Goal: Navigation & Orientation: Find specific page/section

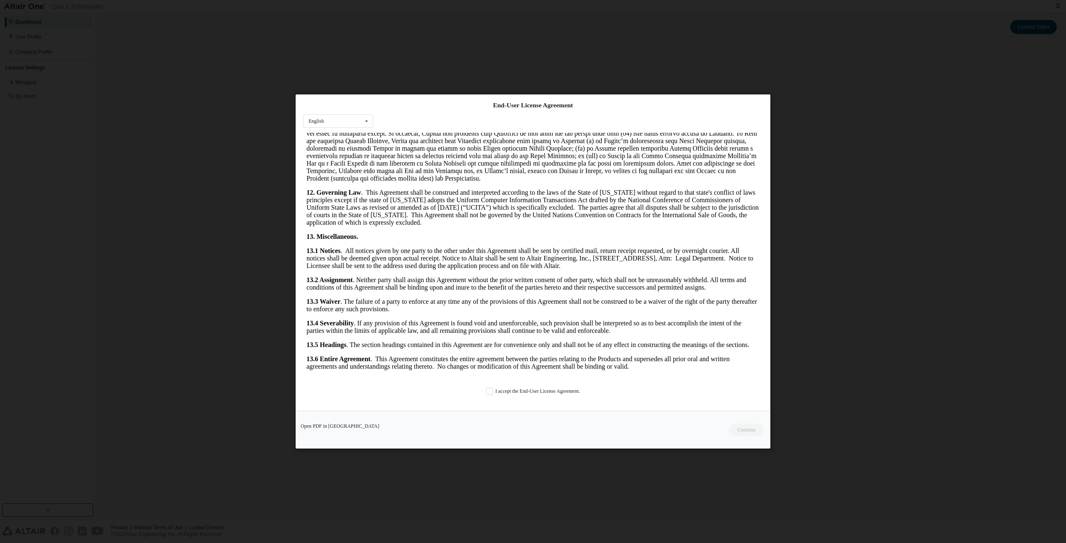
scroll to position [1704, 0]
click at [486, 392] on label "I accept the End-User License Agreement." at bounding box center [533, 391] width 94 height 7
click at [737, 432] on button "Continue" at bounding box center [746, 430] width 36 height 12
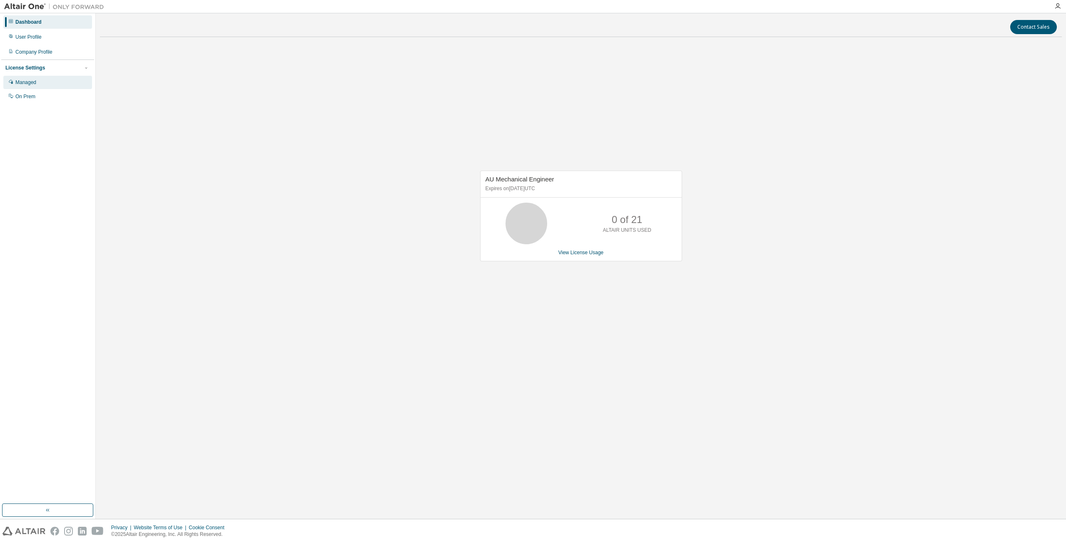
click at [37, 85] on div "Managed" at bounding box center [47, 82] width 89 height 13
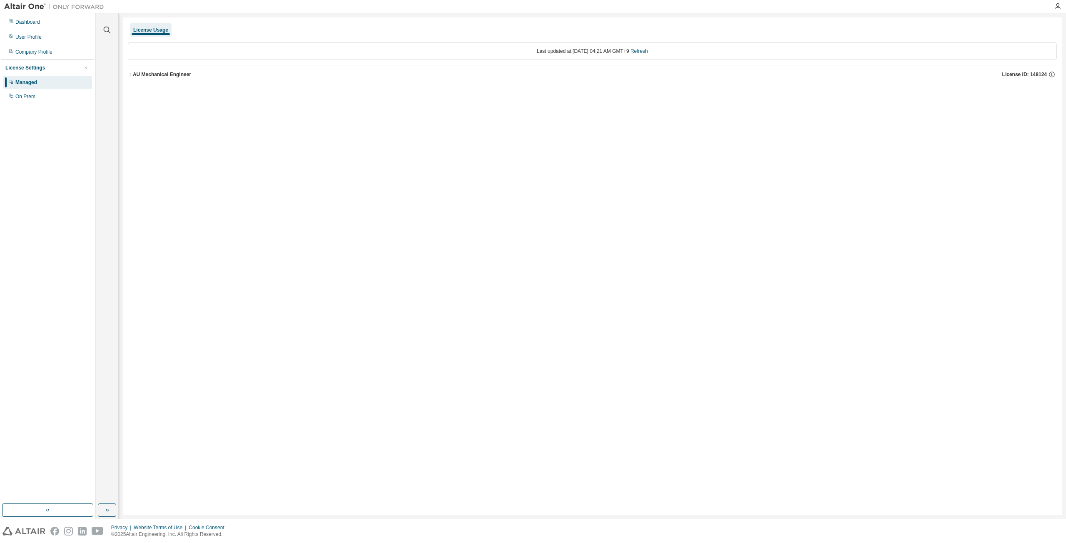
click at [132, 76] on icon "button" at bounding box center [130, 74] width 5 height 5
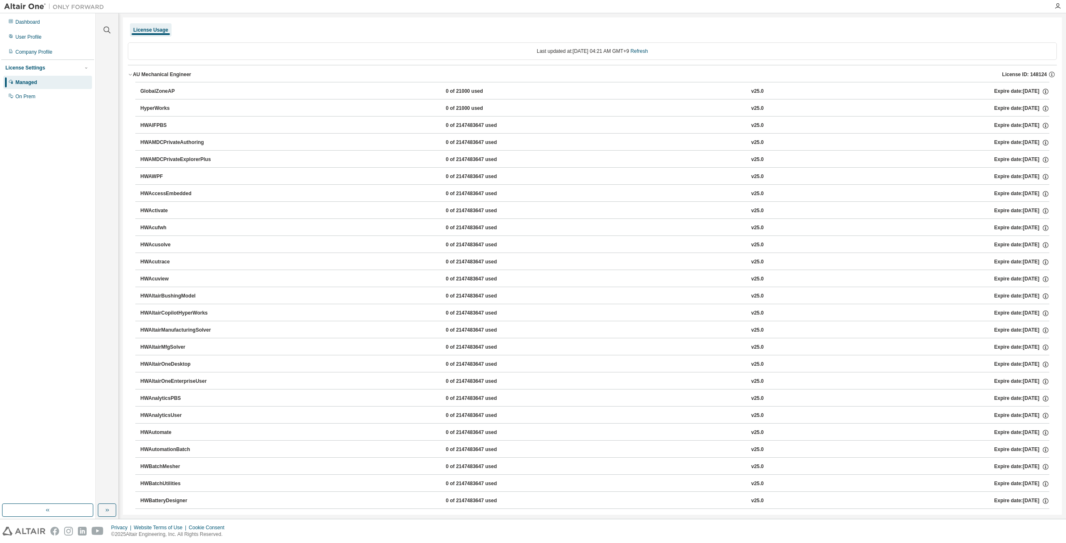
click at [40, 69] on div "License Settings" at bounding box center [25, 68] width 40 height 7
click at [68, 69] on div "License Settings" at bounding box center [47, 67] width 84 height 7
click at [40, 44] on div "Dashboard User Profile Company Profile License Settings Managed On Prem" at bounding box center [47, 59] width 93 height 89
click at [41, 40] on div "User Profile" at bounding box center [47, 36] width 89 height 13
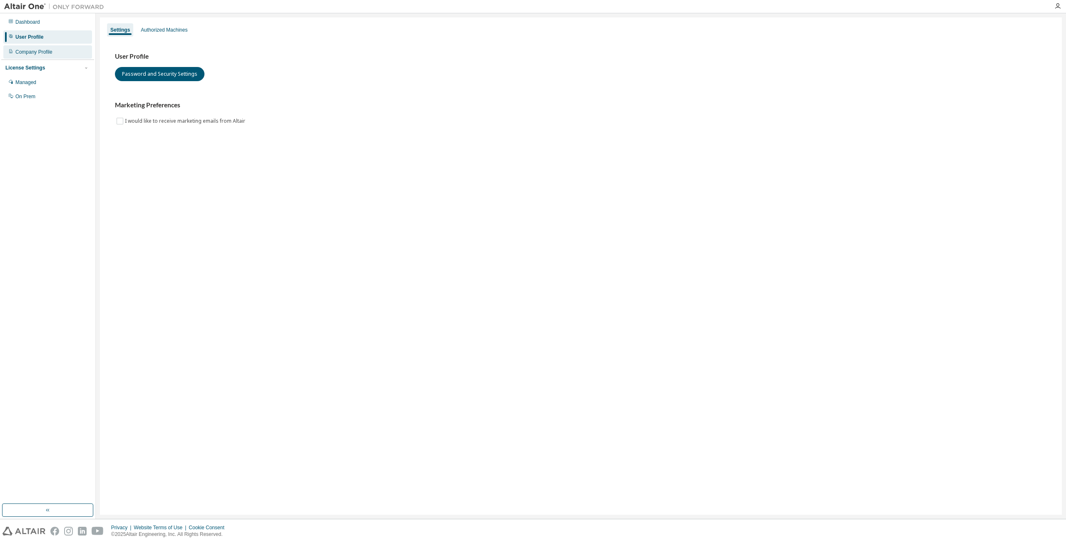
click at [45, 55] on div "Company Profile" at bounding box center [33, 52] width 37 height 7
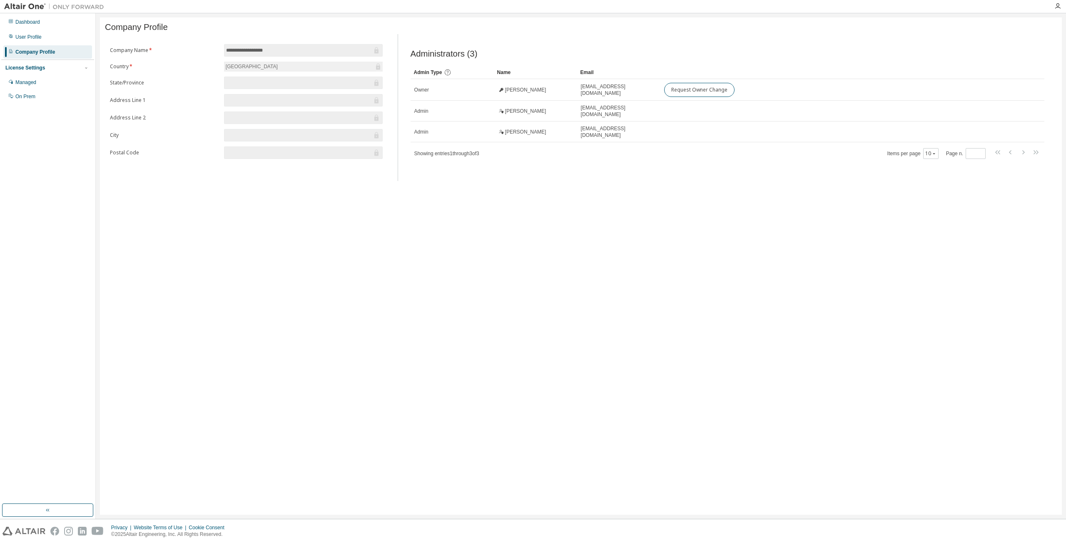
click at [30, 72] on div "License Settings" at bounding box center [47, 67] width 84 height 7
click at [31, 69] on div "License Settings" at bounding box center [25, 68] width 40 height 7
click at [29, 82] on div "Managed" at bounding box center [25, 82] width 21 height 7
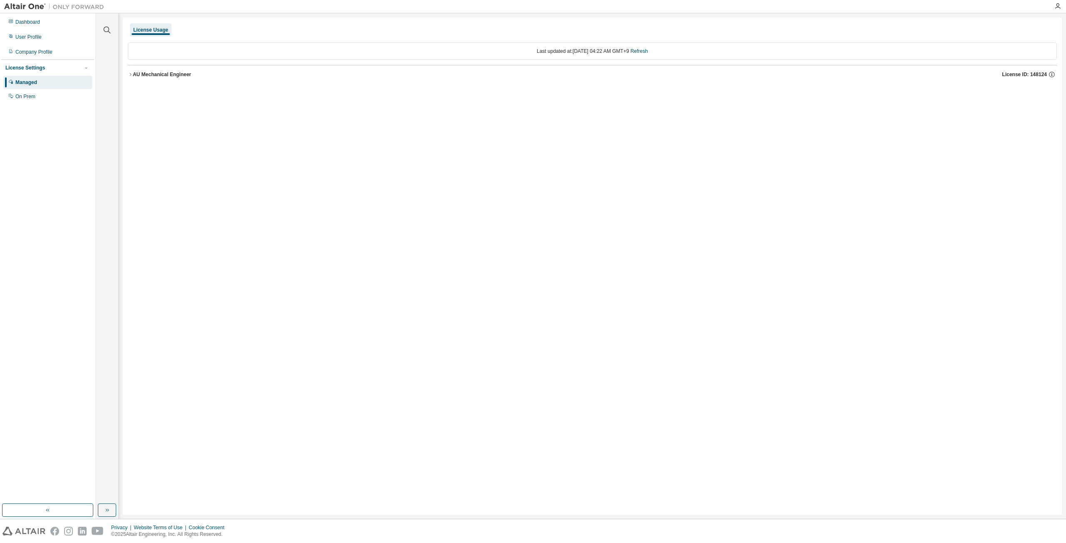
click at [130, 75] on icon "button" at bounding box center [130, 74] width 2 height 3
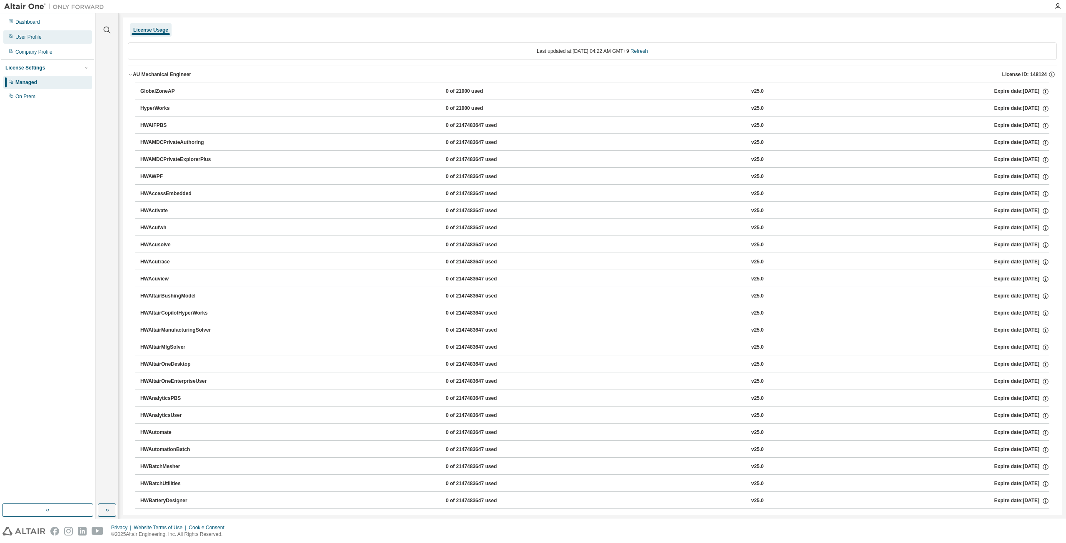
click at [48, 40] on div "User Profile" at bounding box center [47, 36] width 89 height 13
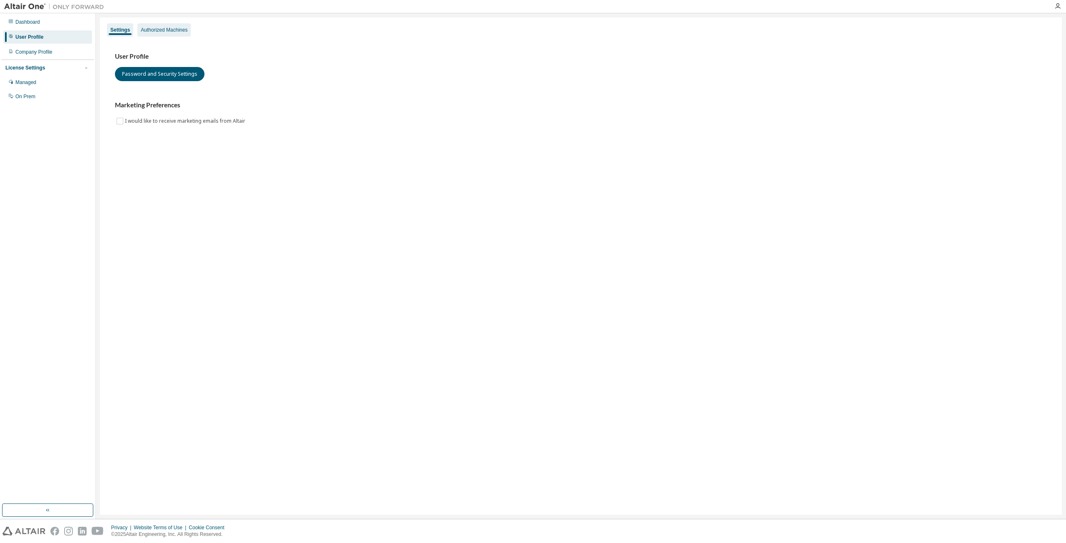
click at [175, 27] on div "Authorized Machines" at bounding box center [164, 30] width 47 height 7
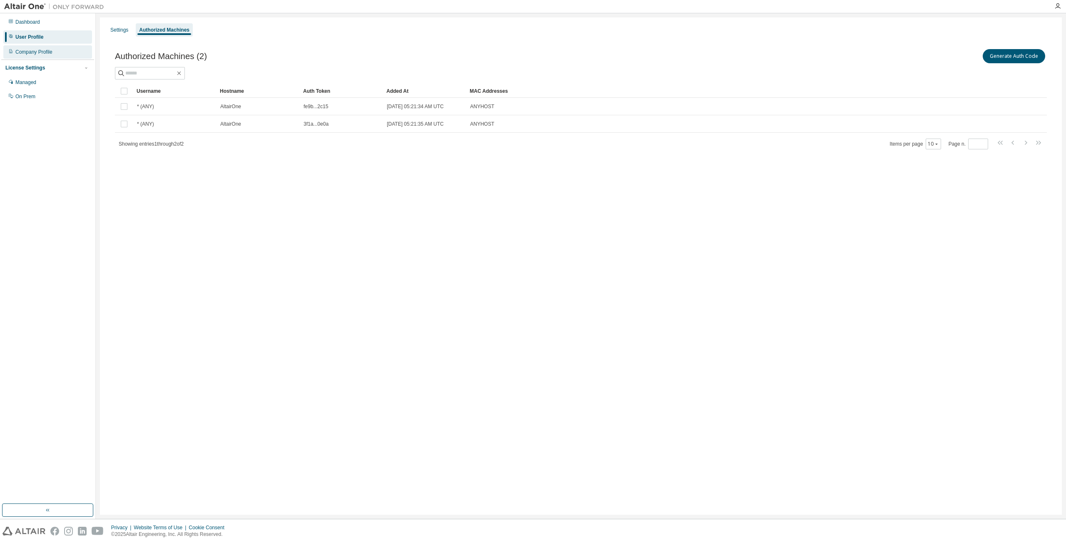
click at [33, 52] on div "Company Profile" at bounding box center [33, 52] width 37 height 7
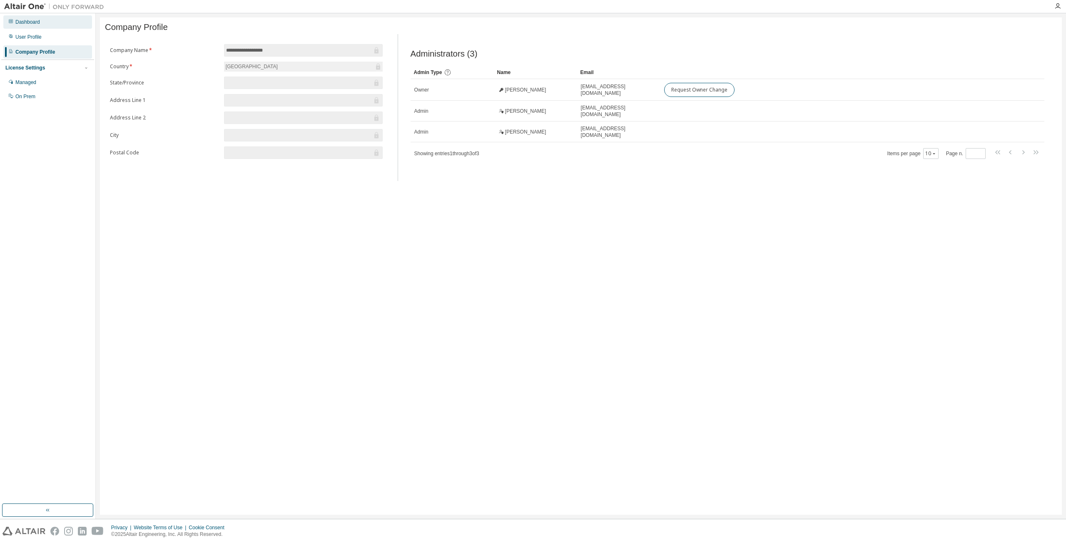
click at [47, 23] on div "Dashboard" at bounding box center [47, 21] width 89 height 13
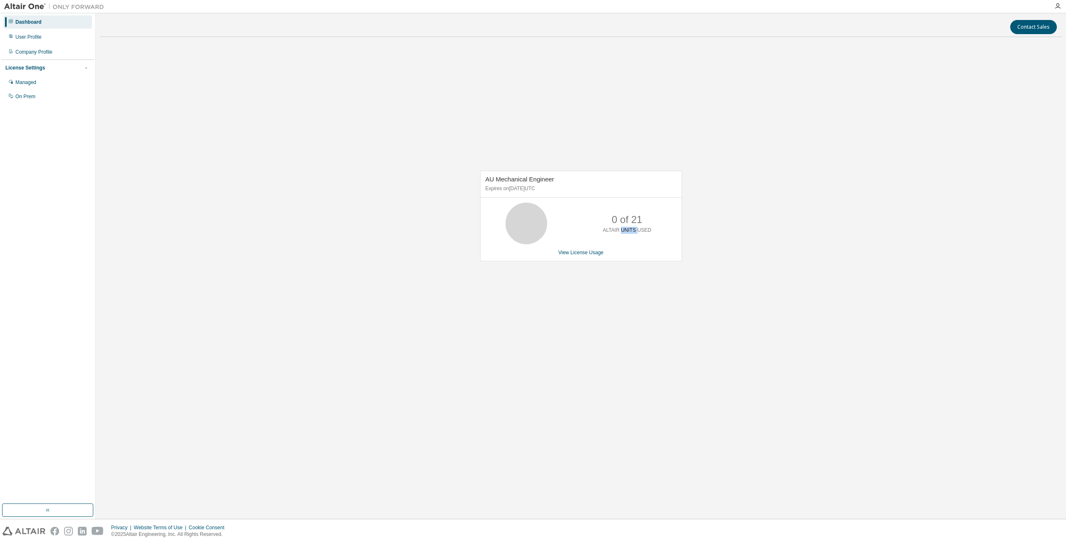
drag, startPoint x: 621, startPoint y: 231, endPoint x: 637, endPoint y: 231, distance: 15.4
click at [637, 231] on p "ALTAIR UNITS USED" at bounding box center [627, 230] width 48 height 7
drag, startPoint x: 495, startPoint y: 177, endPoint x: 591, endPoint y: 177, distance: 95.7
click at [553, 177] on div "AU Mechanical Engineer Expires on November 1, 2026 UTC" at bounding box center [580, 184] width 201 height 27
click at [800, 184] on div "AU Mechanical Engineer Expires on November 1, 2026 UTC 0 of 21 ALTAIR UNITS USE…" at bounding box center [581, 220] width 962 height 353
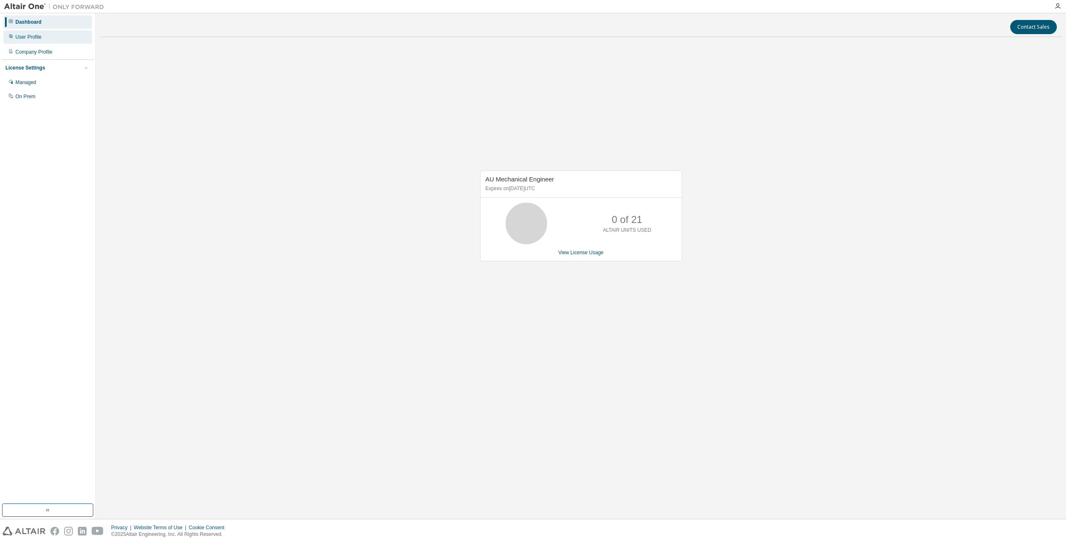
click at [36, 41] on div "User Profile" at bounding box center [47, 36] width 89 height 13
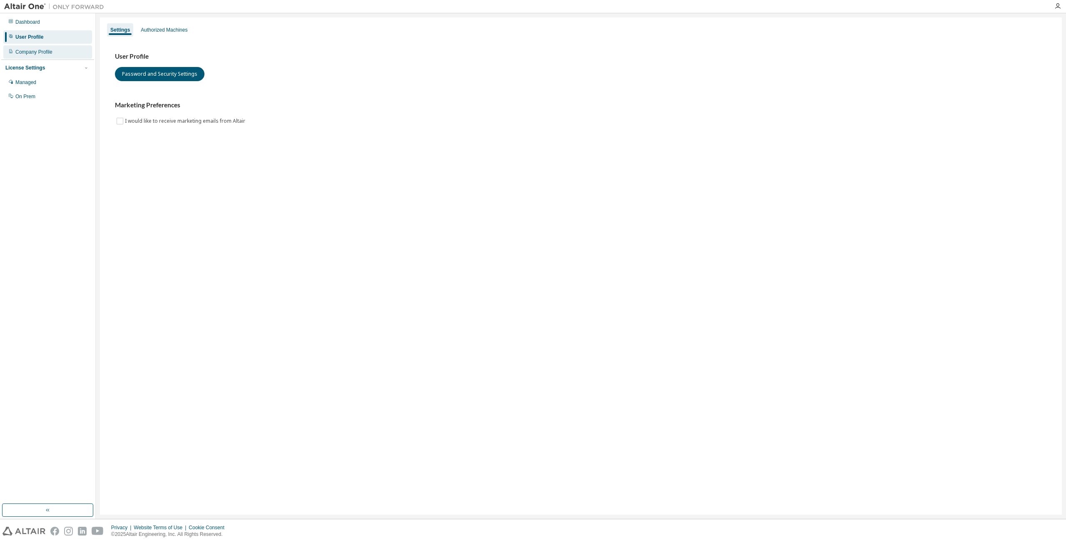
click at [58, 55] on div "Company Profile" at bounding box center [47, 51] width 89 height 13
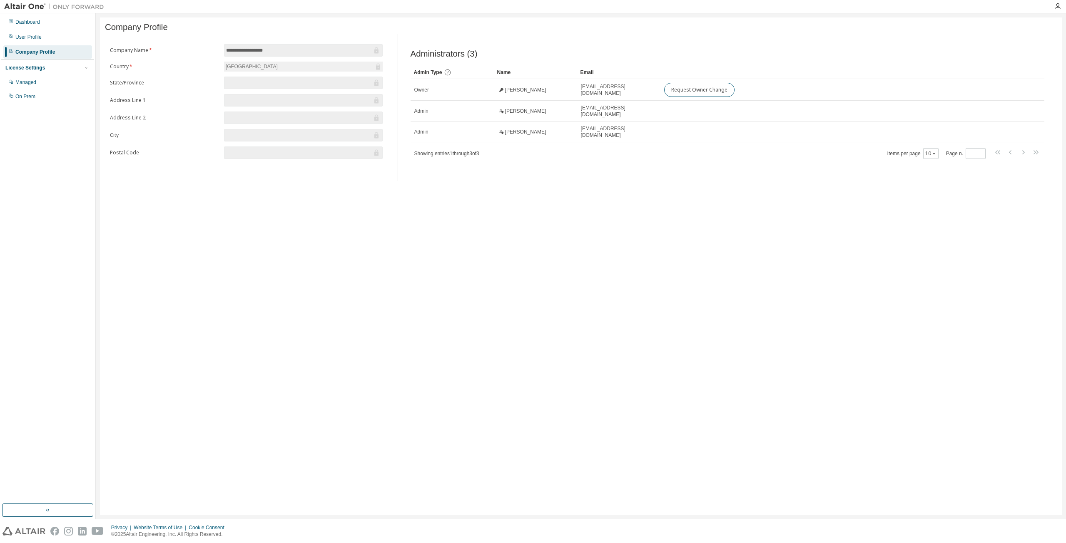
click at [39, 66] on div "License Settings" at bounding box center [25, 68] width 40 height 7
click at [37, 69] on div "License Settings" at bounding box center [25, 68] width 40 height 7
click at [30, 33] on div "User Profile" at bounding box center [47, 36] width 89 height 13
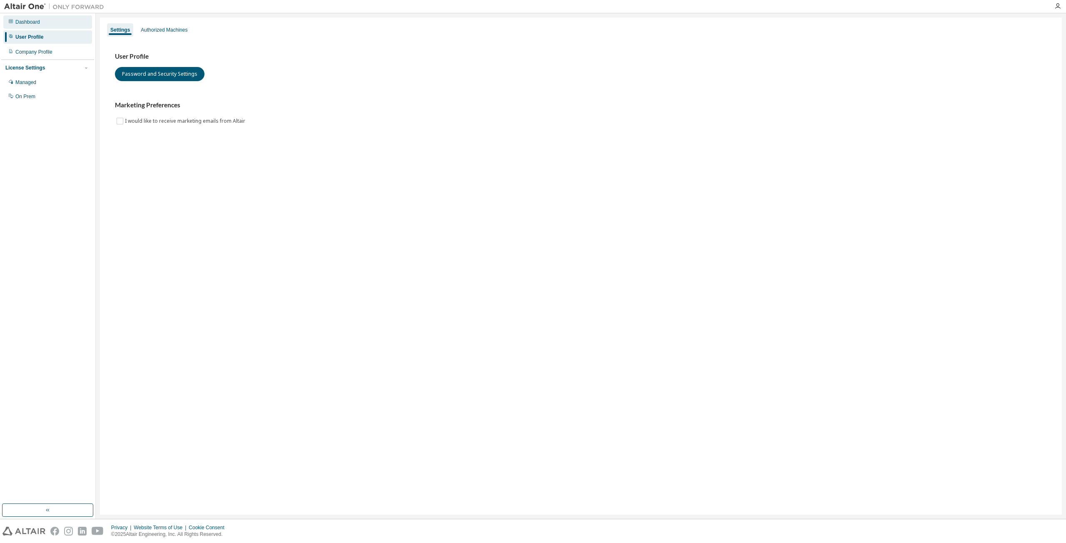
click at [48, 22] on div "Dashboard" at bounding box center [47, 21] width 89 height 13
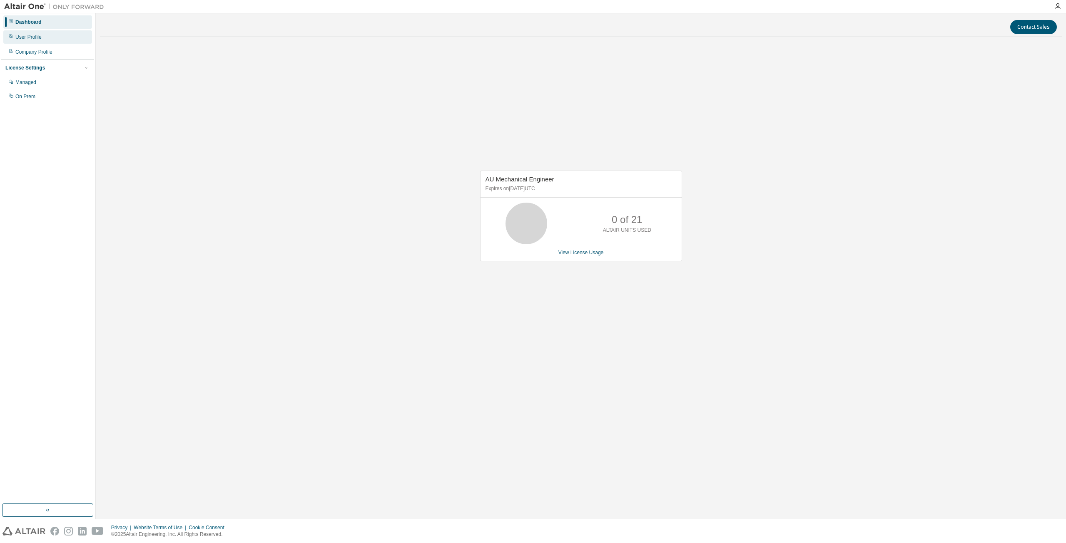
click at [52, 39] on div "User Profile" at bounding box center [47, 36] width 89 height 13
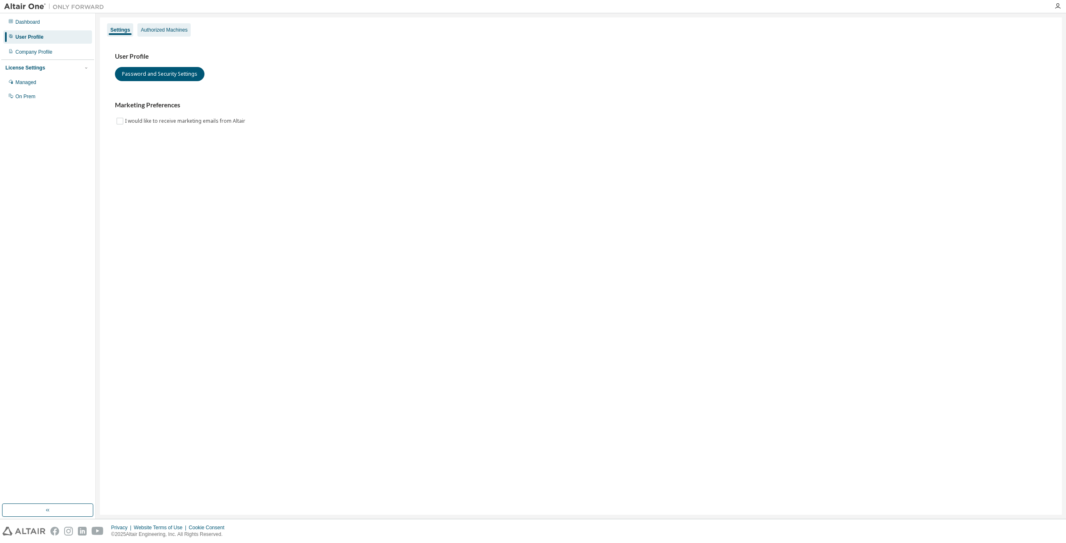
click at [173, 31] on div "Authorized Machines" at bounding box center [164, 30] width 47 height 7
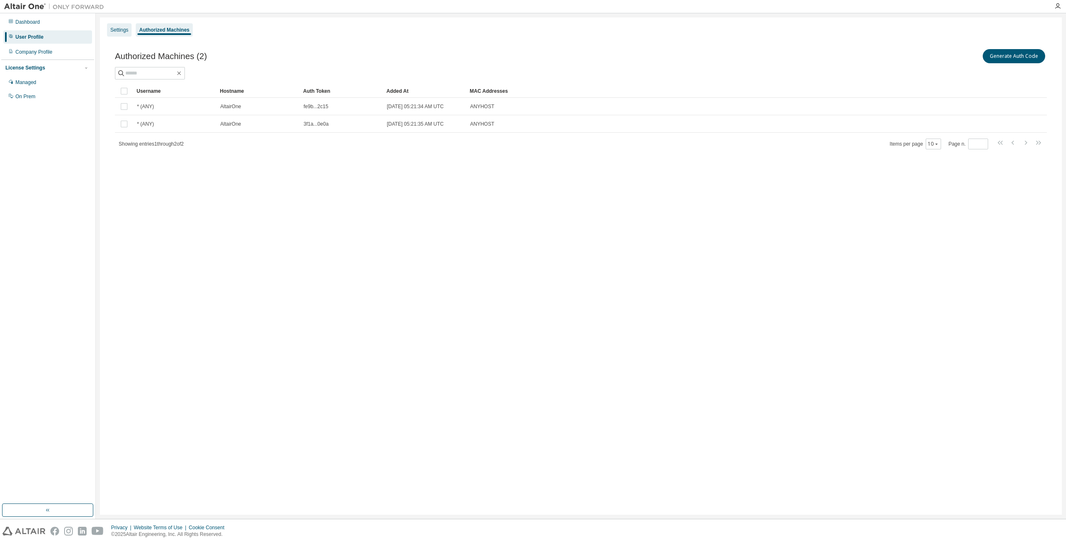
click at [122, 30] on div "Settings" at bounding box center [119, 30] width 18 height 7
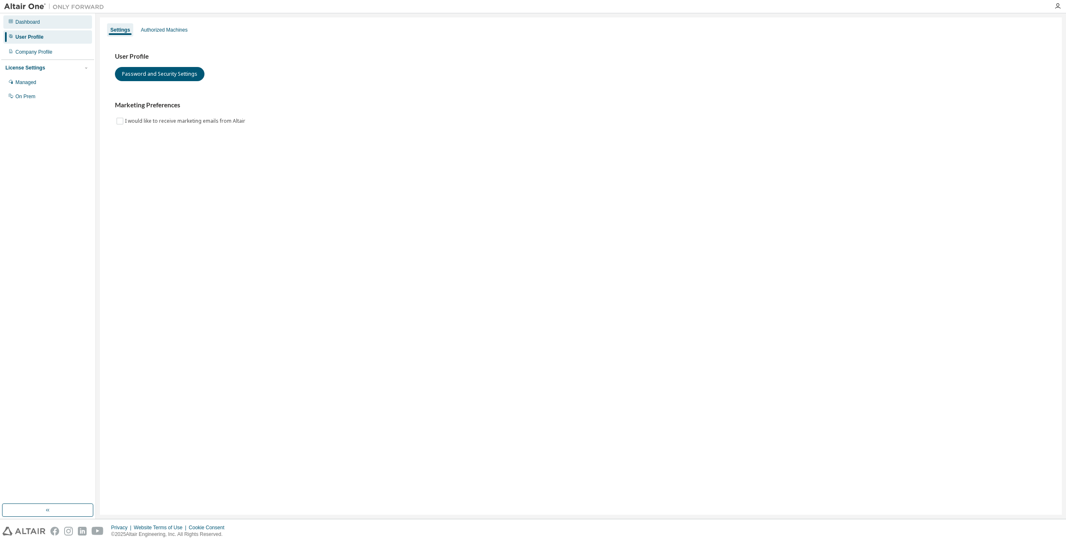
click at [51, 26] on div "Dashboard" at bounding box center [47, 21] width 89 height 13
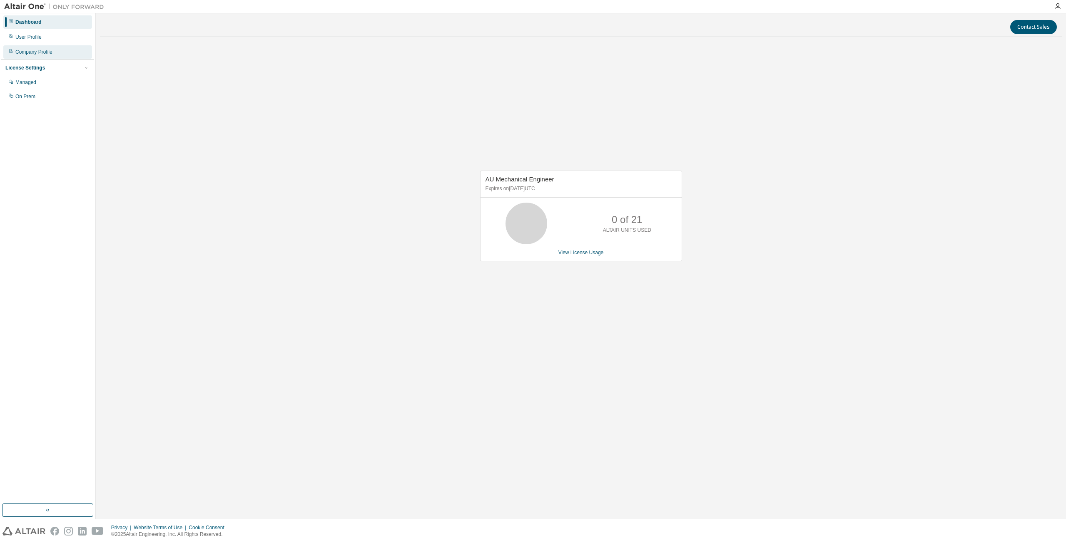
click at [35, 48] on div "Company Profile" at bounding box center [47, 51] width 89 height 13
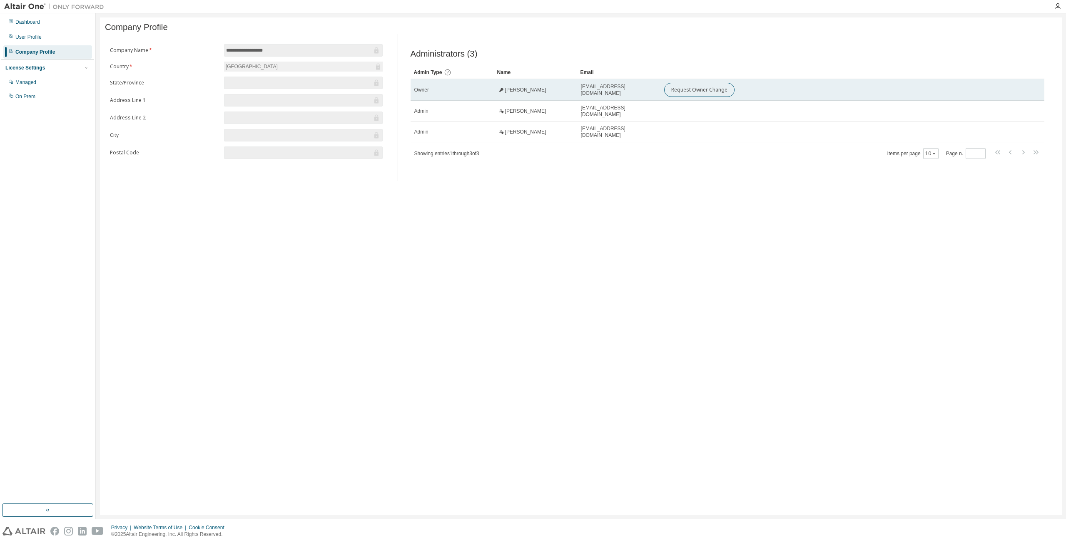
click at [525, 93] on span "Toshiro Sato" at bounding box center [525, 90] width 41 height 7
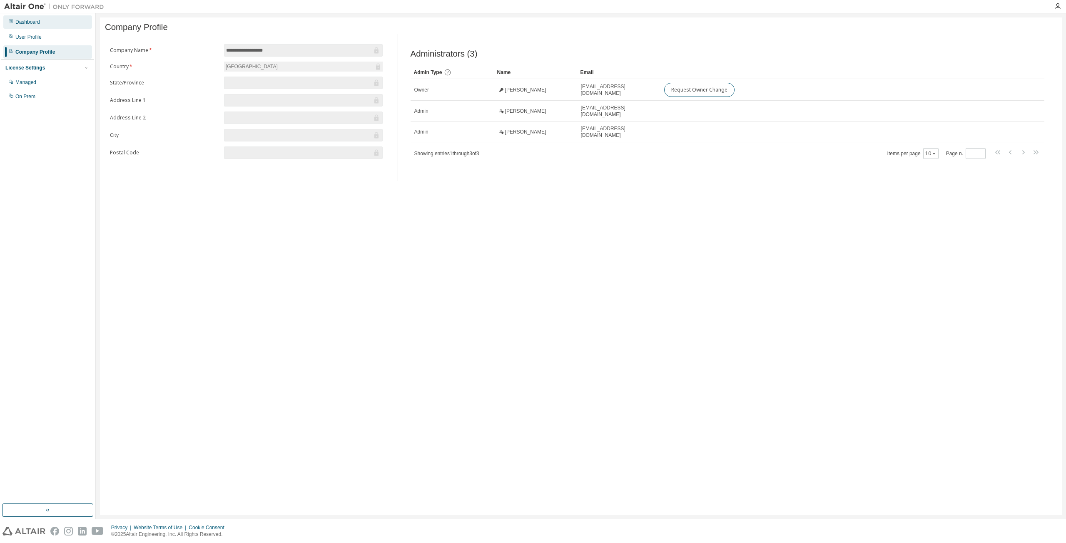
click at [40, 26] on div "Dashboard" at bounding box center [47, 21] width 89 height 13
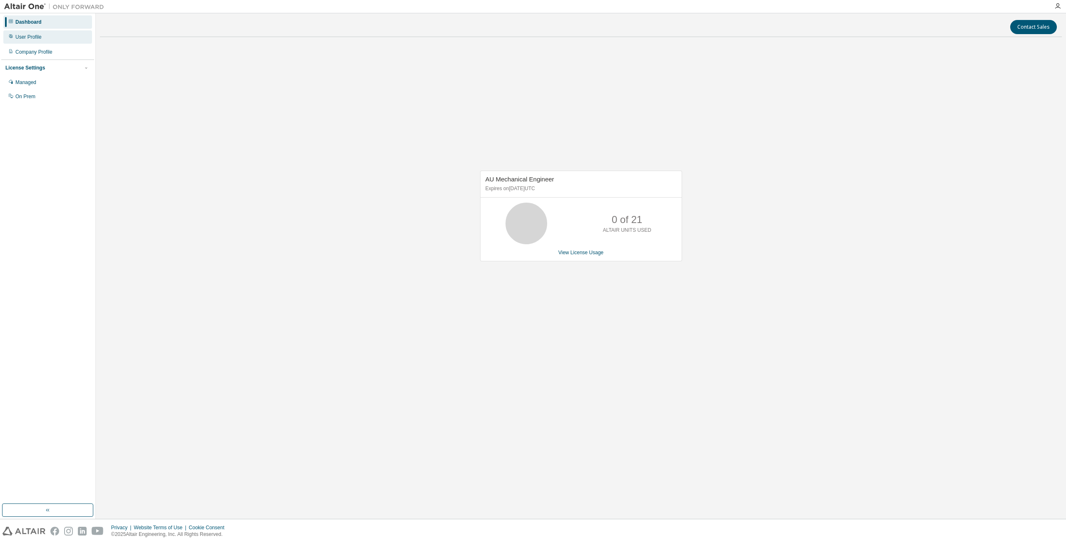
click at [37, 40] on div "User Profile" at bounding box center [28, 37] width 26 height 7
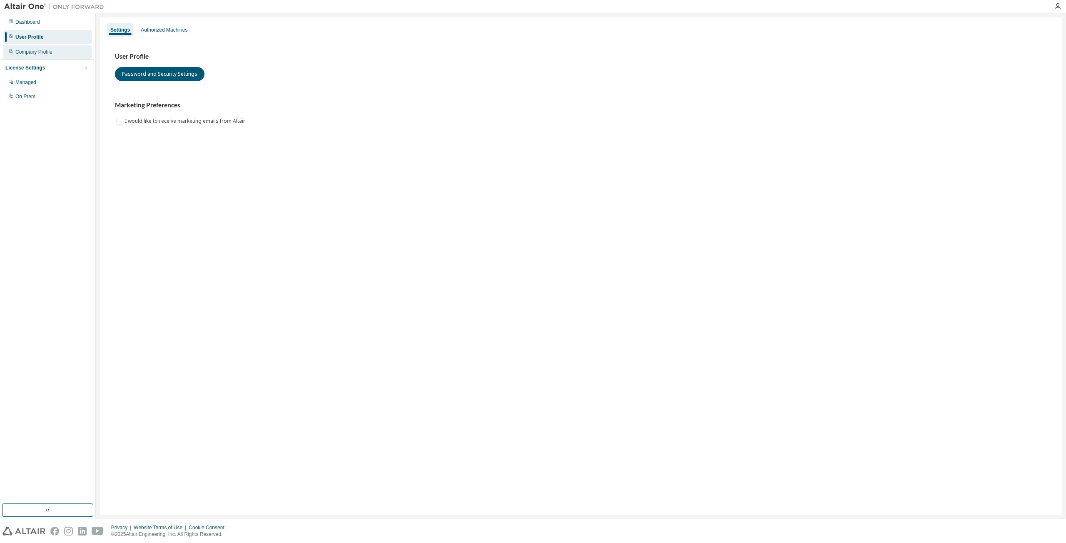
click at [41, 53] on div "Company Profile" at bounding box center [33, 52] width 37 height 7
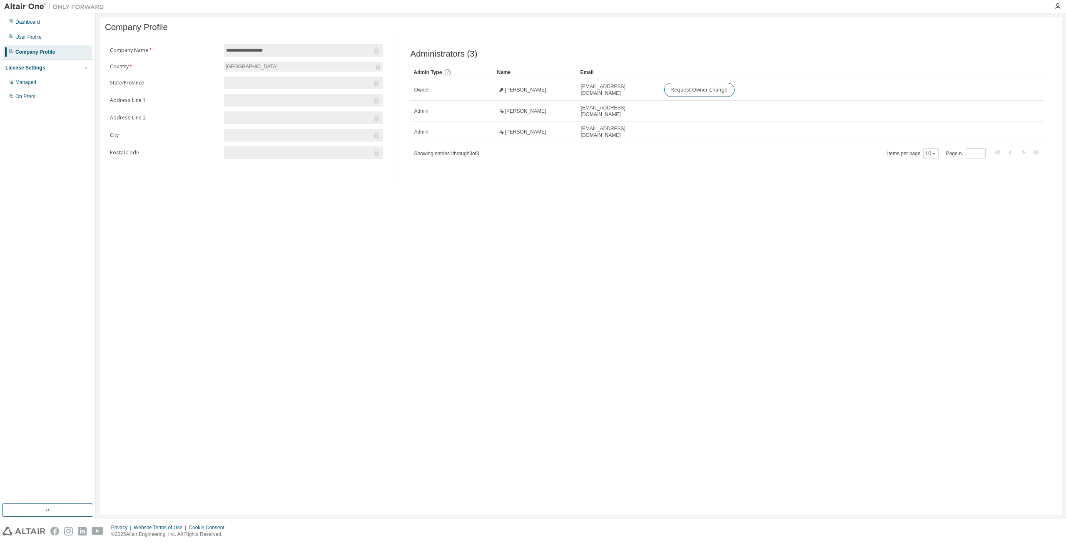
click at [41, 69] on div "License Settings" at bounding box center [25, 68] width 40 height 7
click at [38, 72] on div "License Settings Managed On Prem" at bounding box center [47, 68] width 93 height 16
click at [36, 70] on div "License Settings" at bounding box center [25, 68] width 40 height 7
click at [30, 83] on div "Managed" at bounding box center [25, 82] width 21 height 7
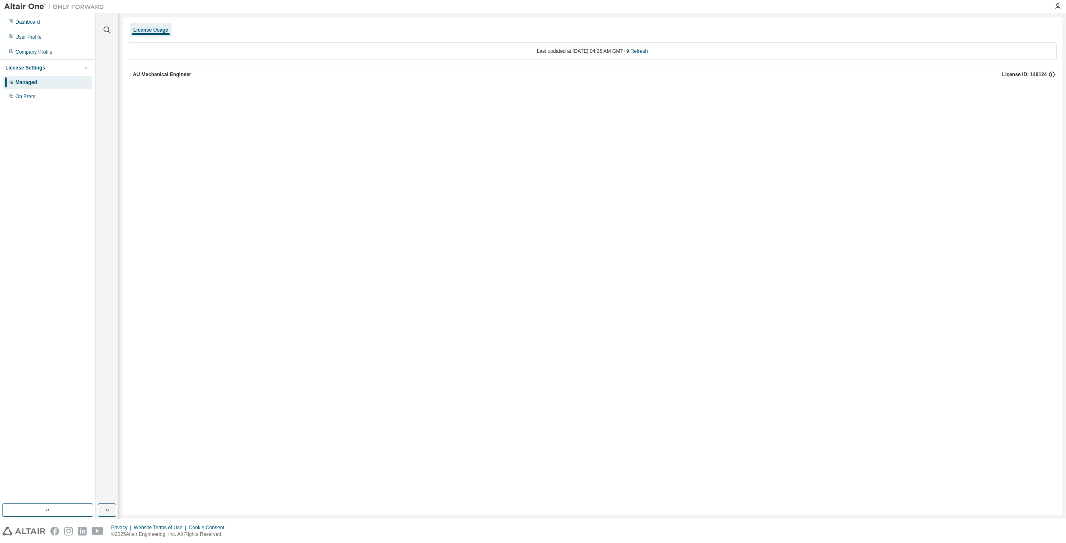
click at [1053, 74] on icon "button" at bounding box center [1051, 74] width 7 height 7
click at [23, 96] on div "On Prem" at bounding box center [25, 96] width 20 height 7
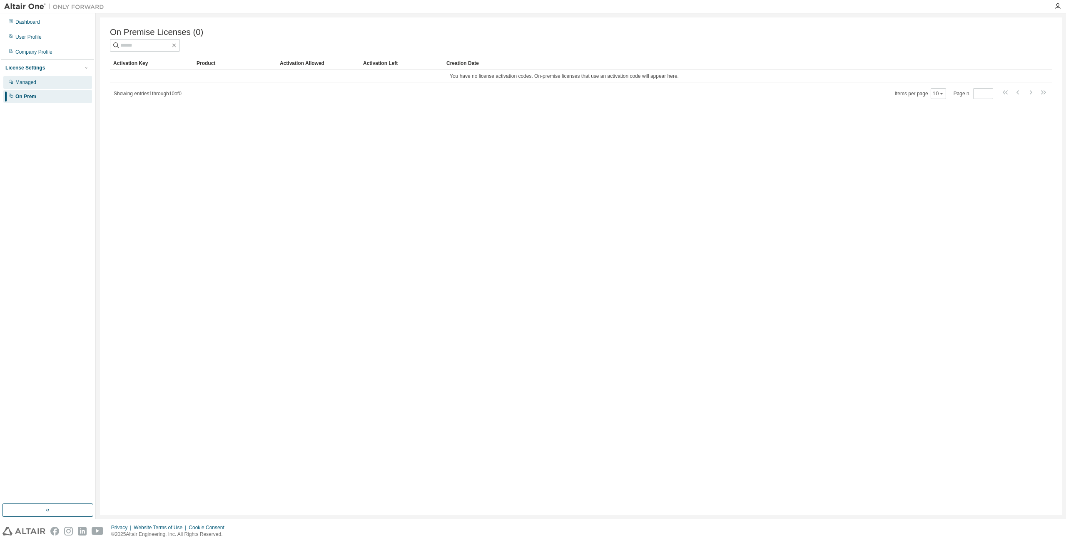
click at [44, 79] on div "Managed" at bounding box center [47, 82] width 89 height 13
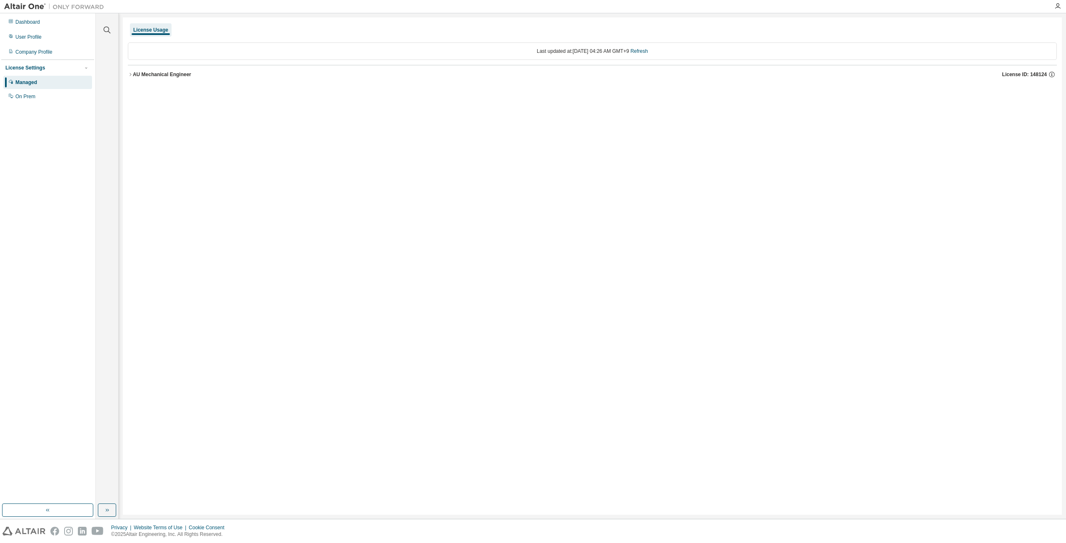
click at [132, 76] on icon "button" at bounding box center [130, 74] width 5 height 5
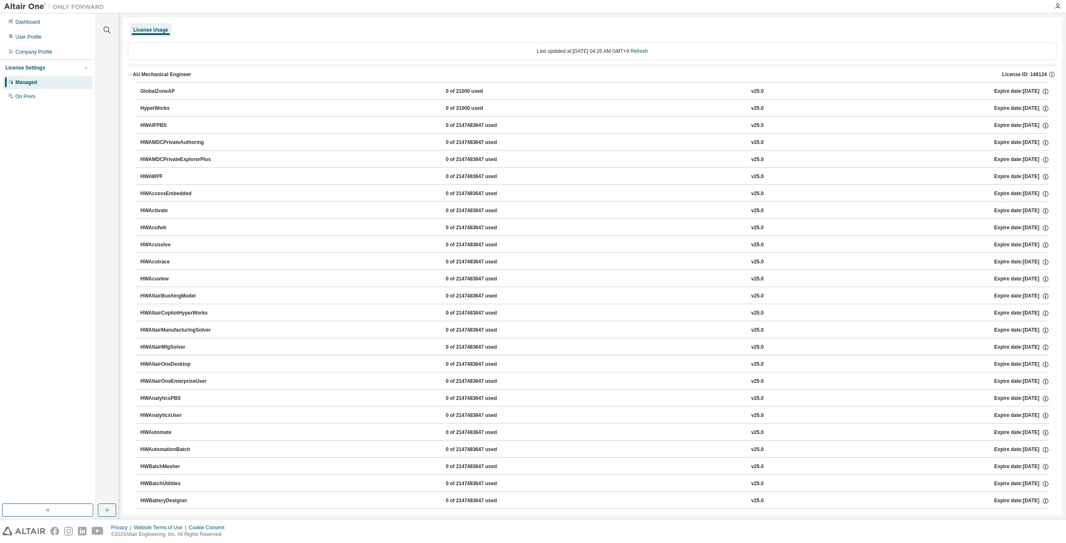
click at [130, 76] on icon "button" at bounding box center [130, 74] width 5 height 5
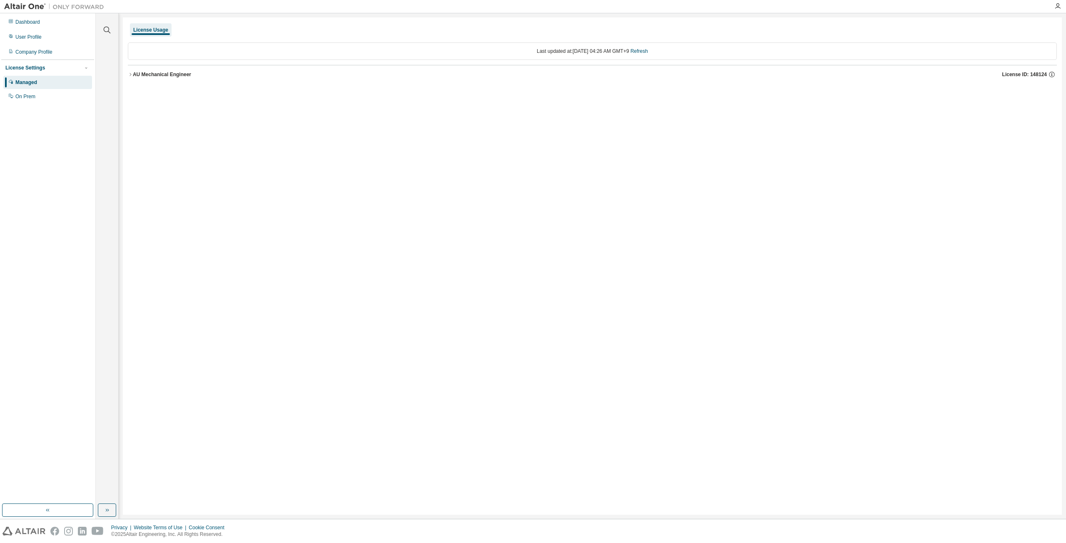
click at [66, 67] on div "License Settings" at bounding box center [47, 67] width 84 height 7
click at [63, 70] on div "License Settings" at bounding box center [47, 67] width 84 height 7
